Goal: Transaction & Acquisition: Book appointment/travel/reservation

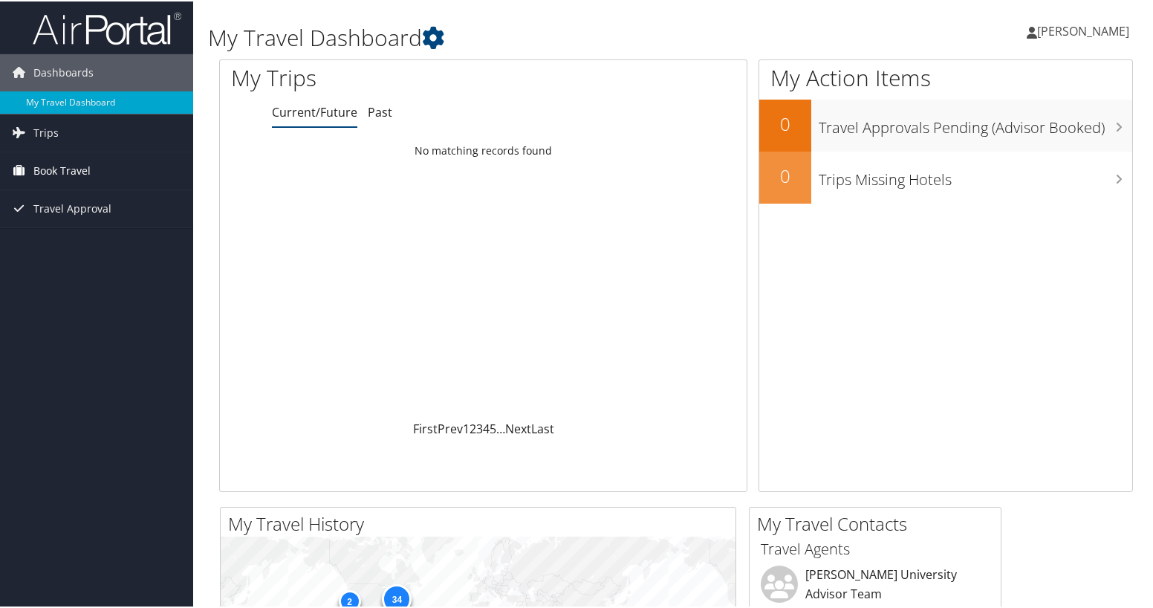
click at [65, 169] on span "Book Travel" at bounding box center [61, 169] width 57 height 37
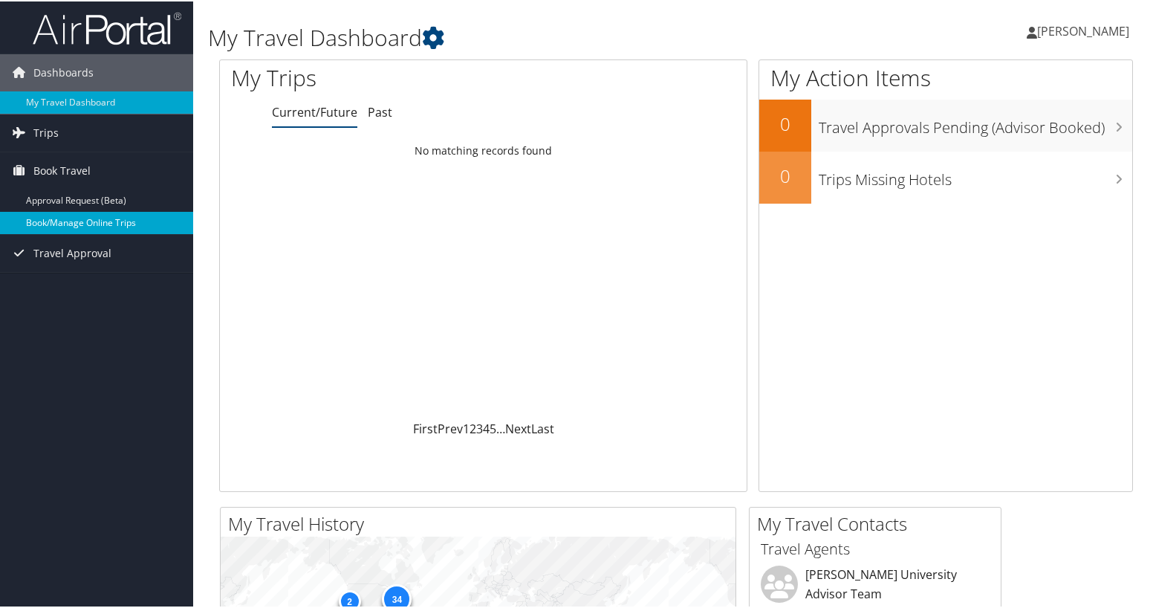
click at [54, 218] on link "Book/Manage Online Trips" at bounding box center [96, 221] width 193 height 22
